Goal: Task Accomplishment & Management: Manage account settings

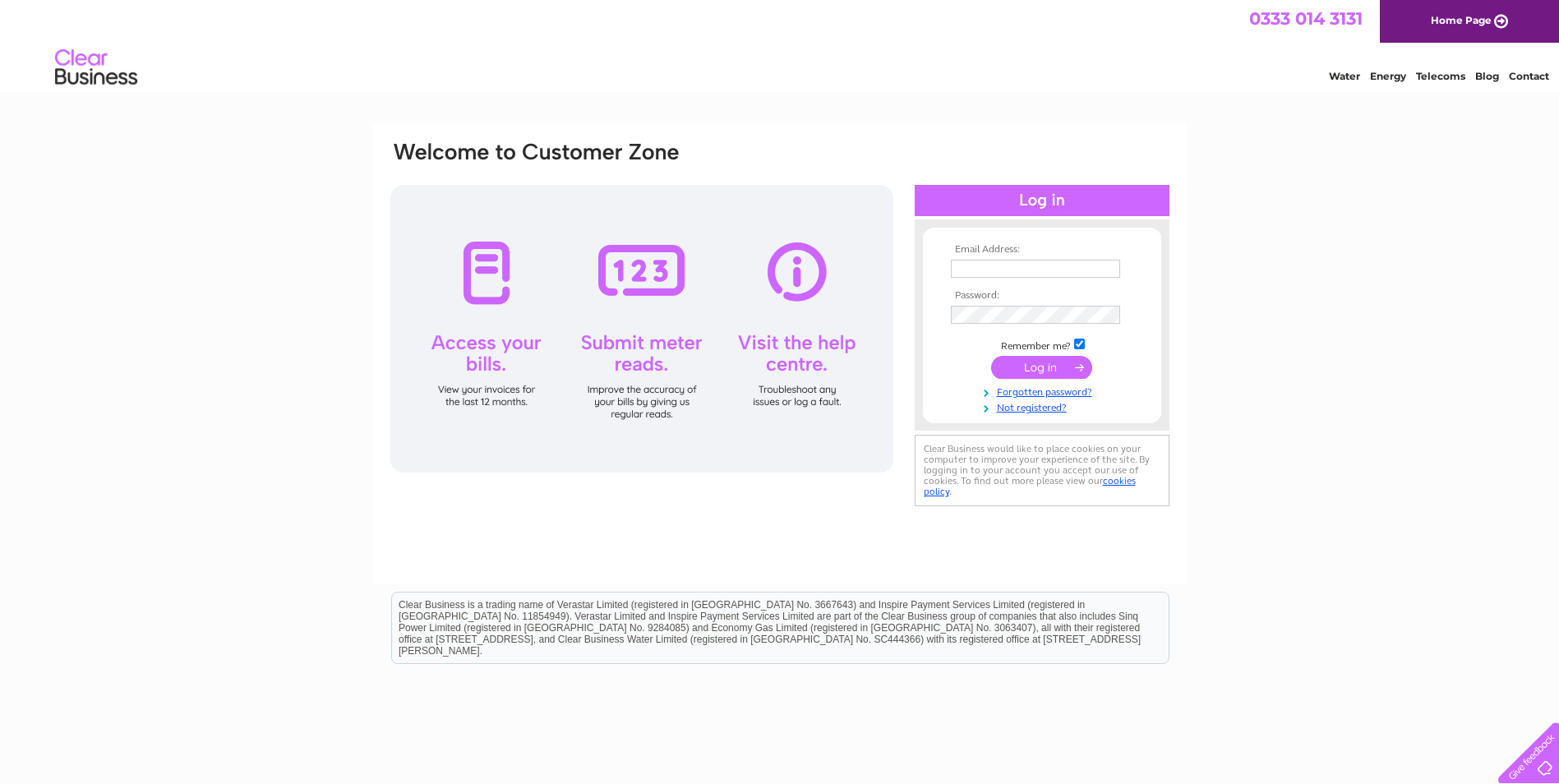
type input "heartwooddm@gmail.com"
click at [1041, 364] on input "submit" at bounding box center [1041, 368] width 101 height 23
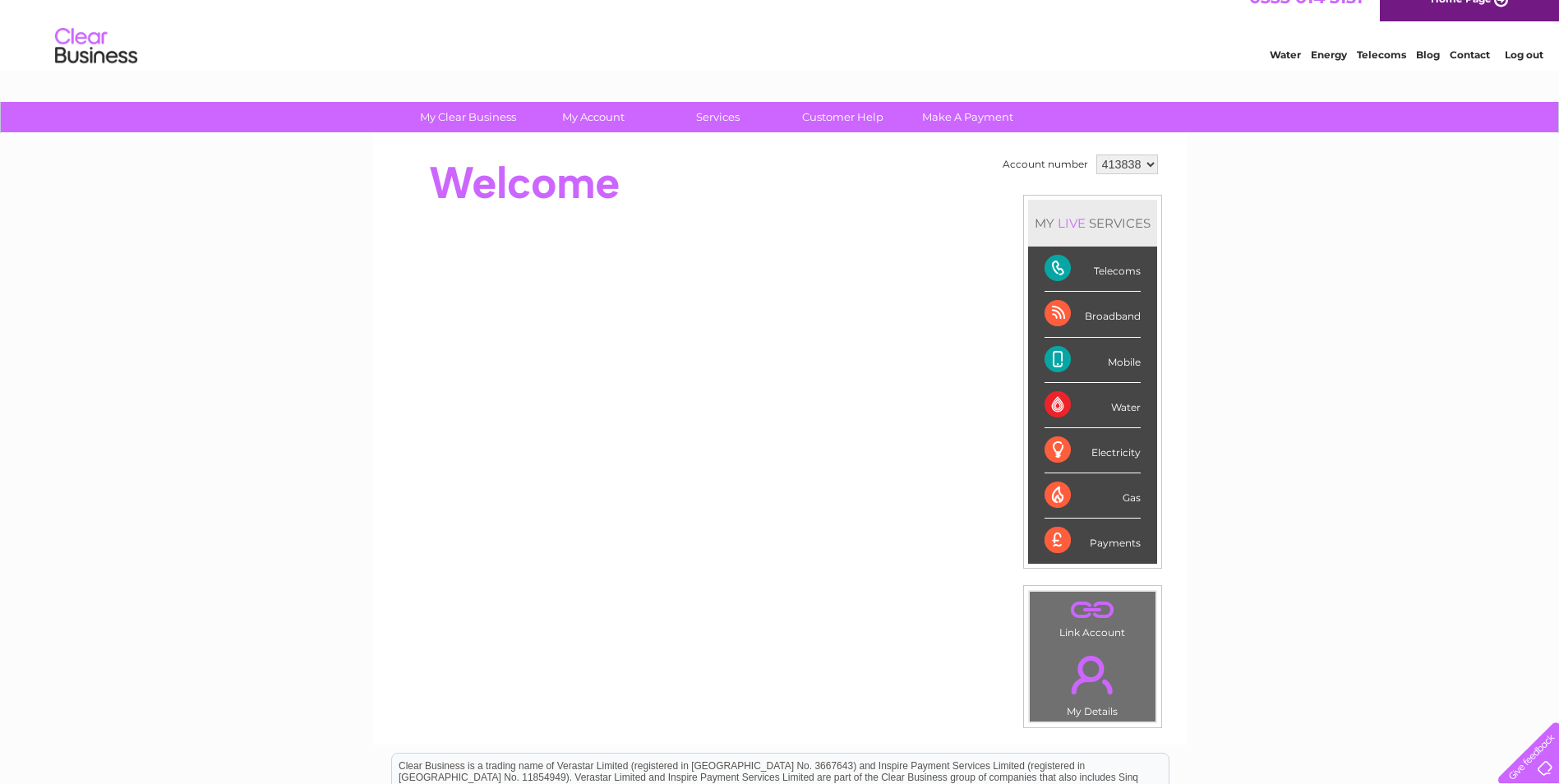
scroll to position [82, 0]
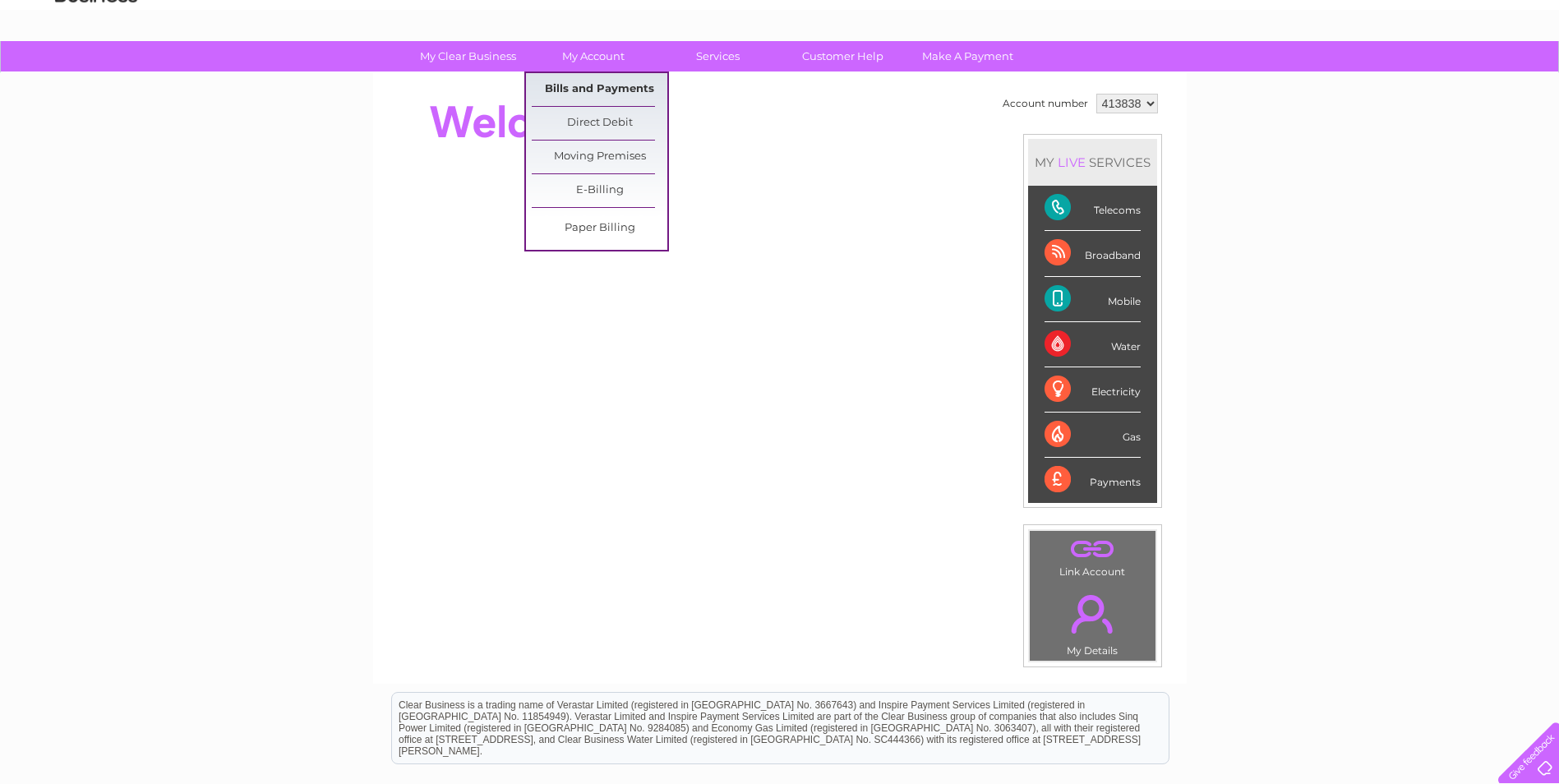
click at [590, 87] on link "Bills and Payments" at bounding box center [600, 89] width 135 height 32
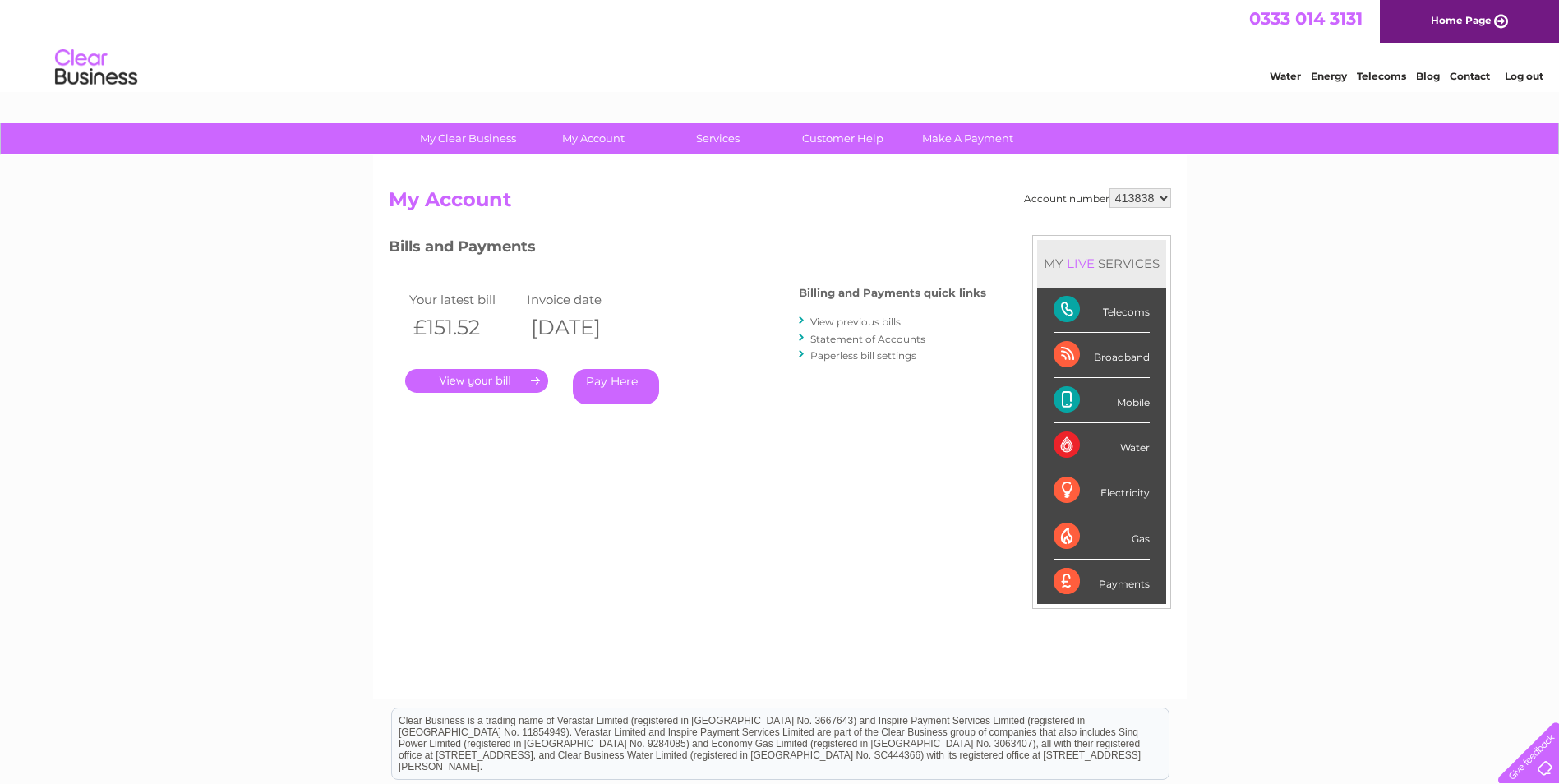
click at [472, 381] on link "." at bounding box center [476, 380] width 143 height 23
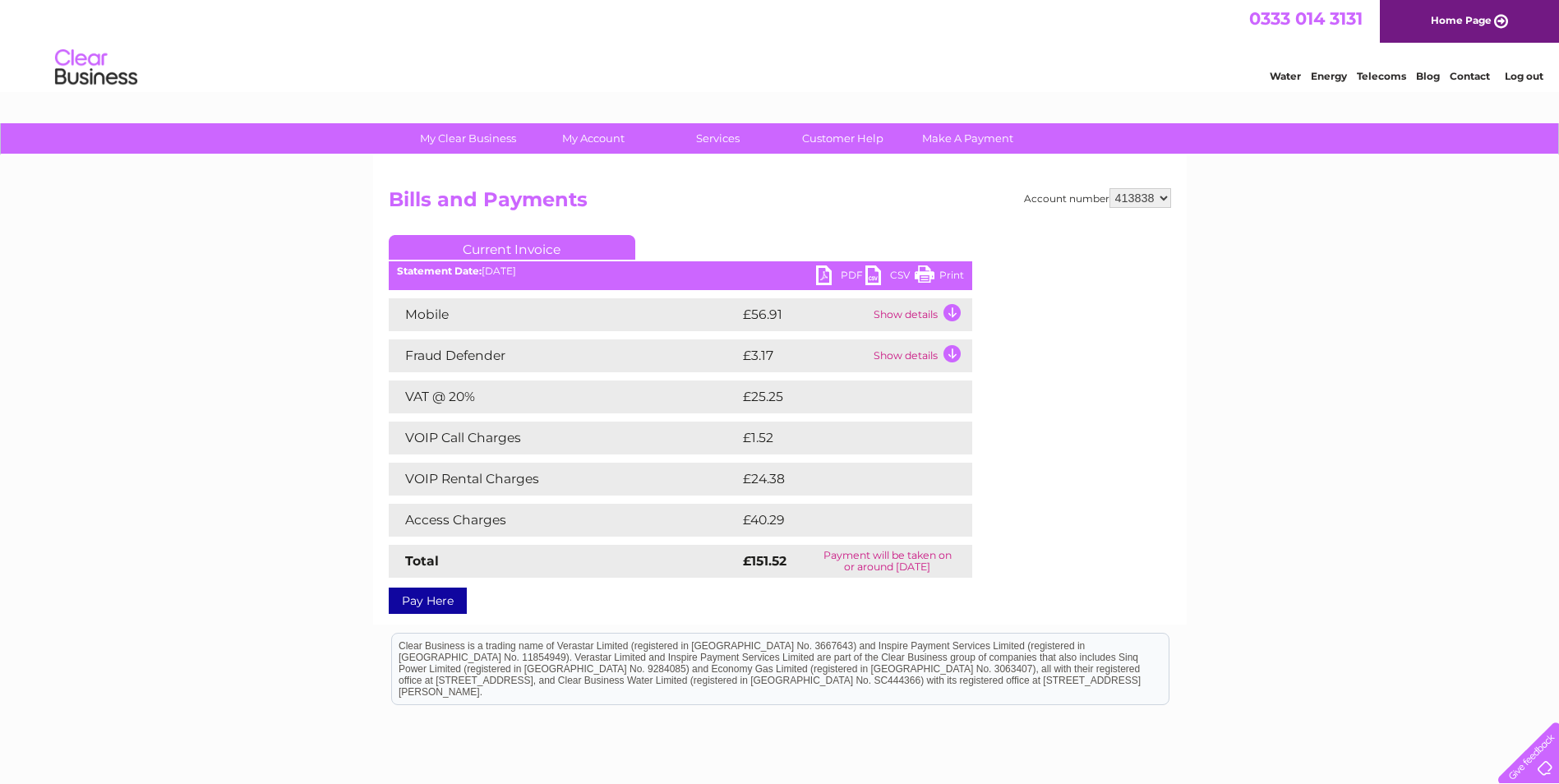
drag, startPoint x: 160, startPoint y: 77, endPoint x: 924, endPoint y: 276, distance: 789.5
click at [924, 276] on link "Print" at bounding box center [939, 277] width 50 height 23
click at [953, 311] on td "Show details" at bounding box center [921, 315] width 103 height 32
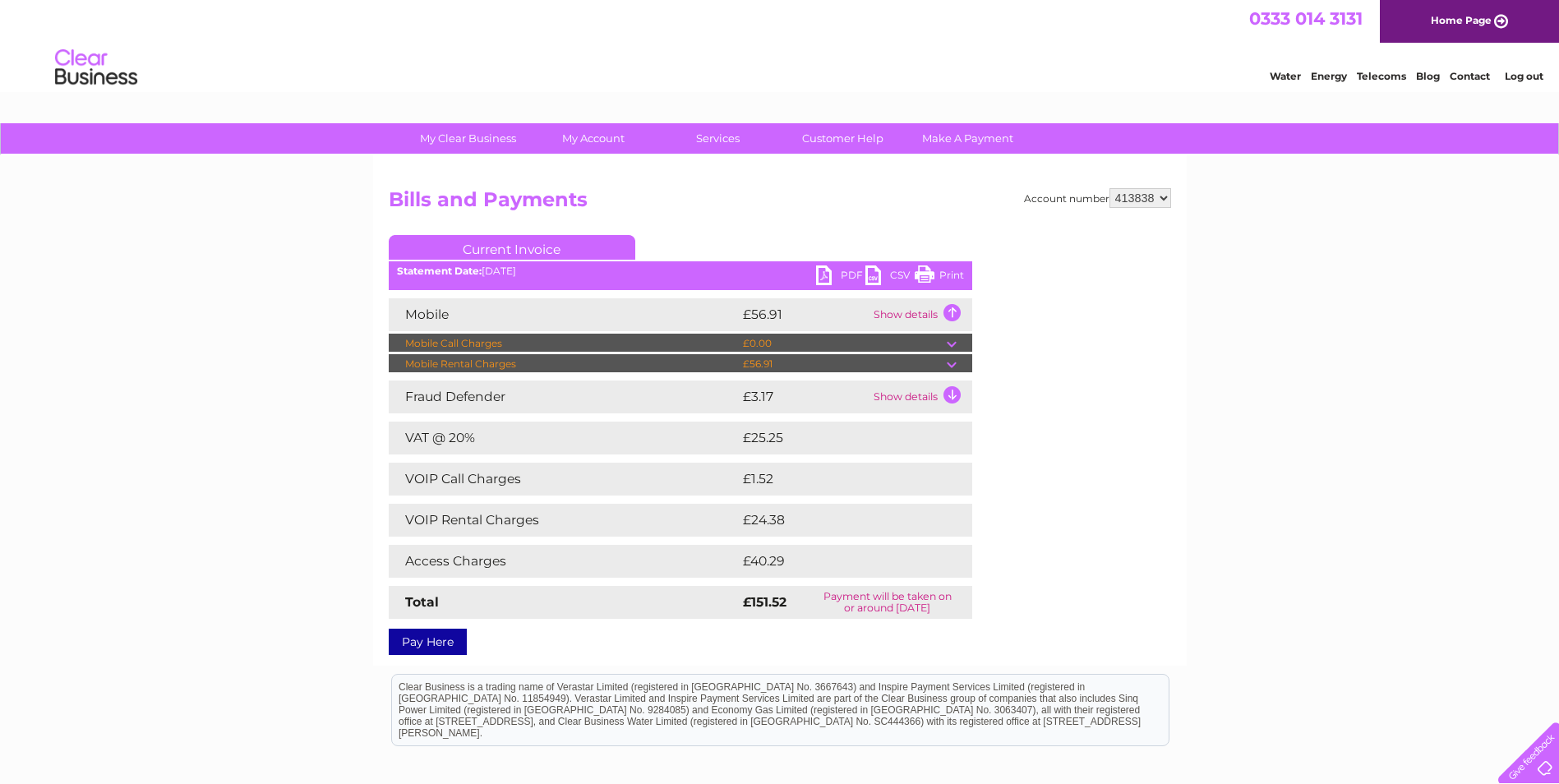
click at [952, 342] on td at bounding box center [959, 343] width 25 height 20
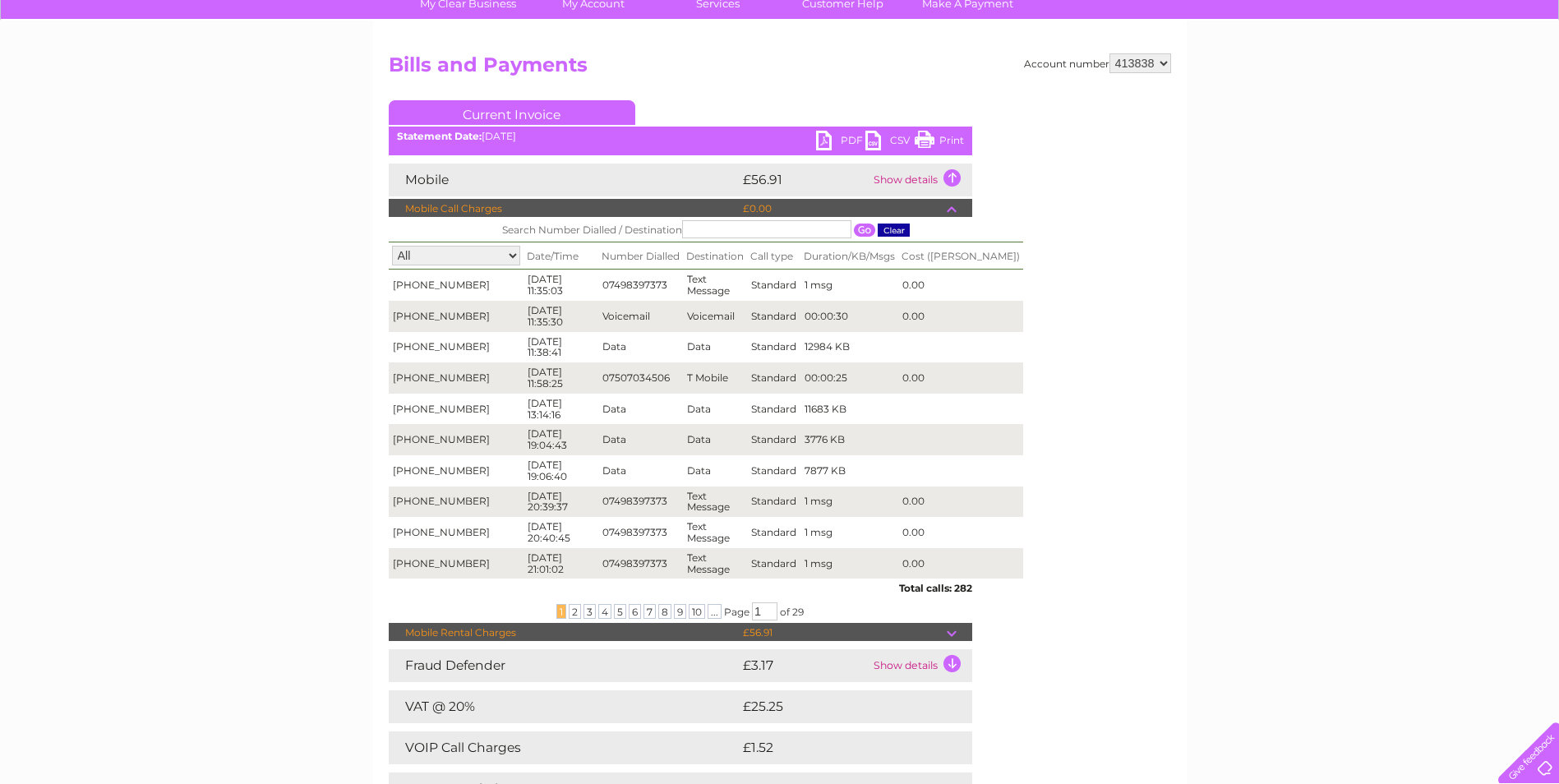
scroll to position [164, 0]
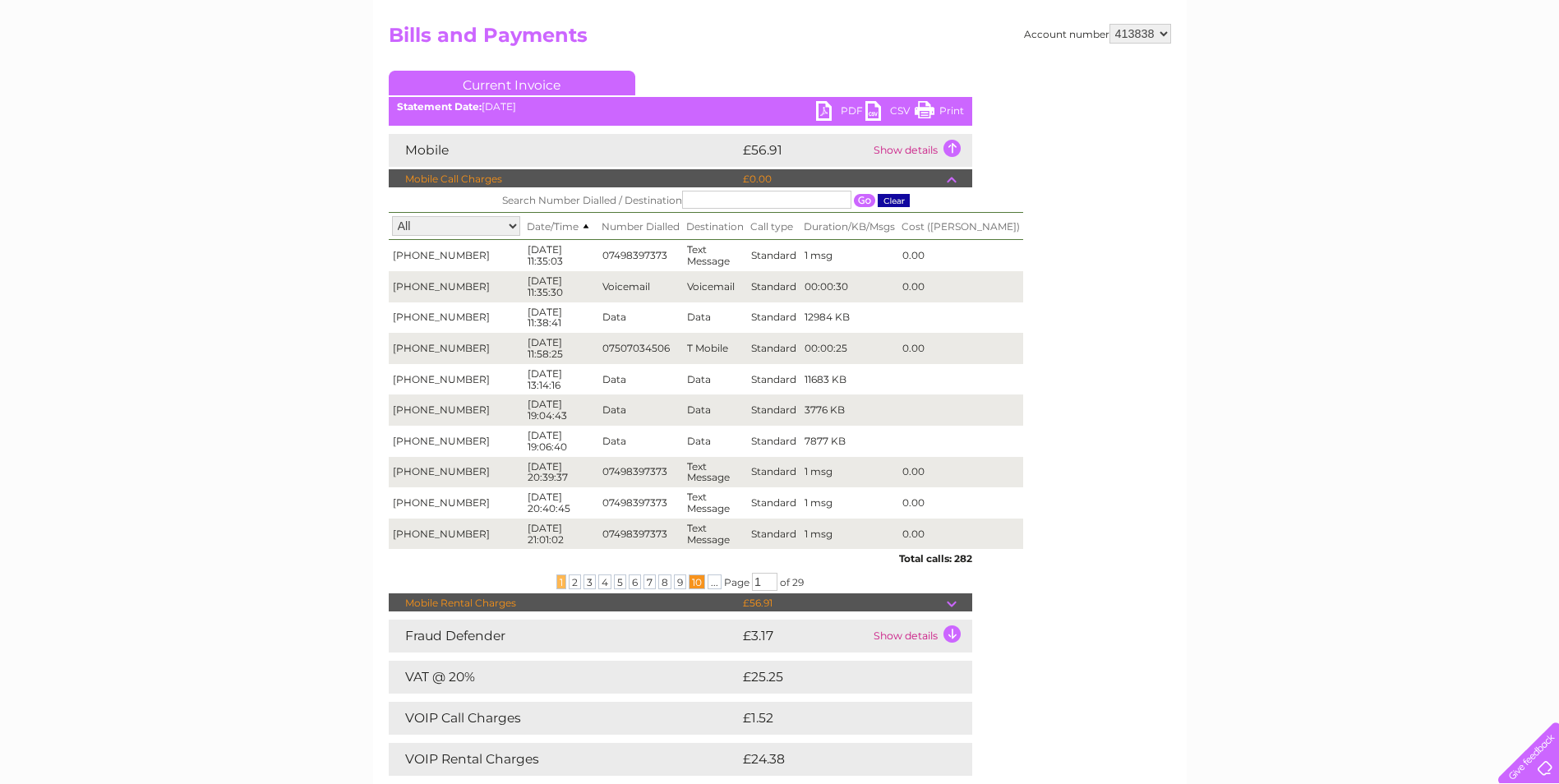
click at [696, 582] on span "10" at bounding box center [697, 581] width 16 height 14
click at [1055, 433] on div "Account number 413838 Bills and Payments Current Invoice PDF CSV Print" at bounding box center [780, 455] width 783 height 863
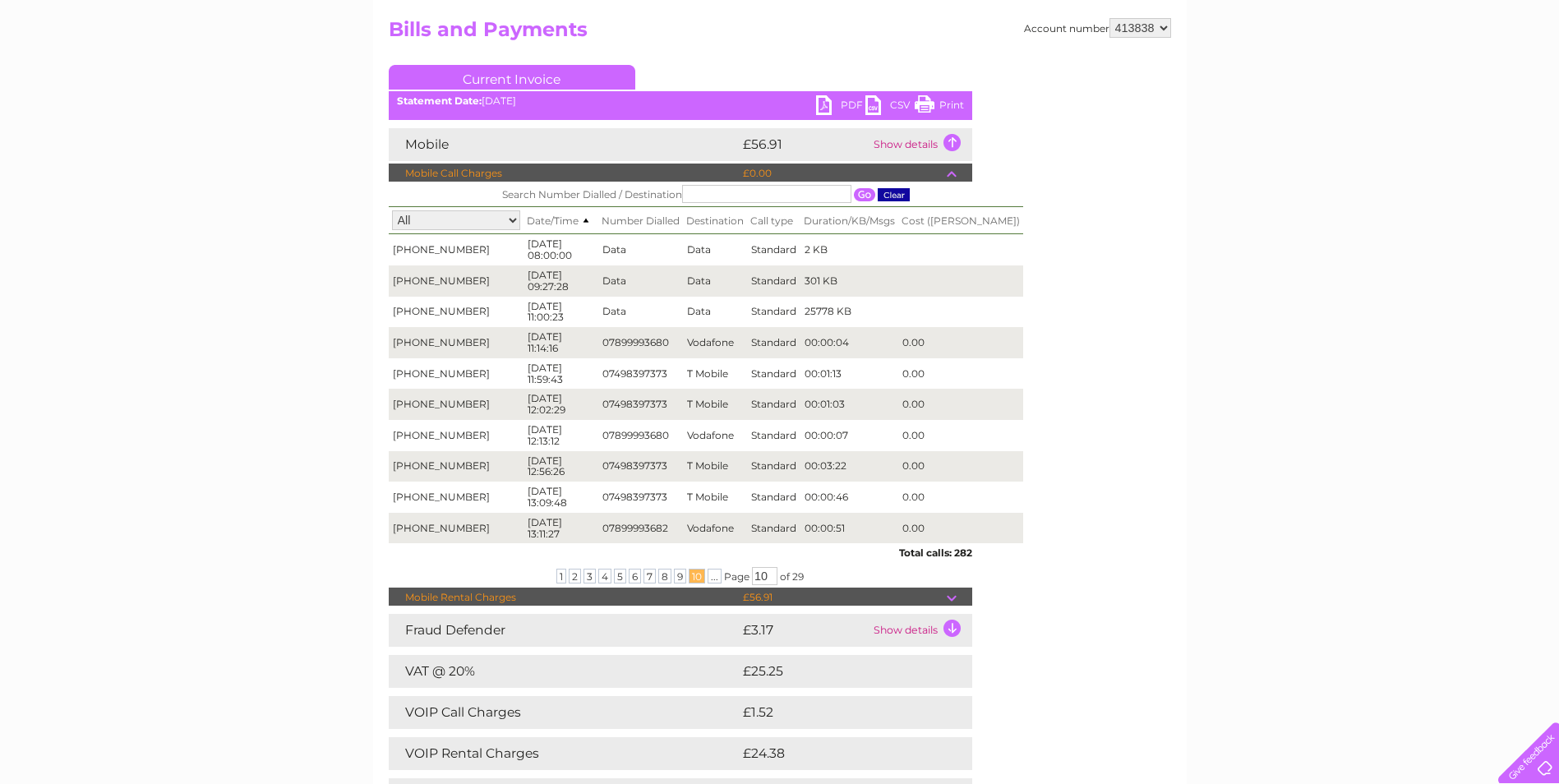
scroll to position [0, 0]
